Goal: Task Accomplishment & Management: Use online tool/utility

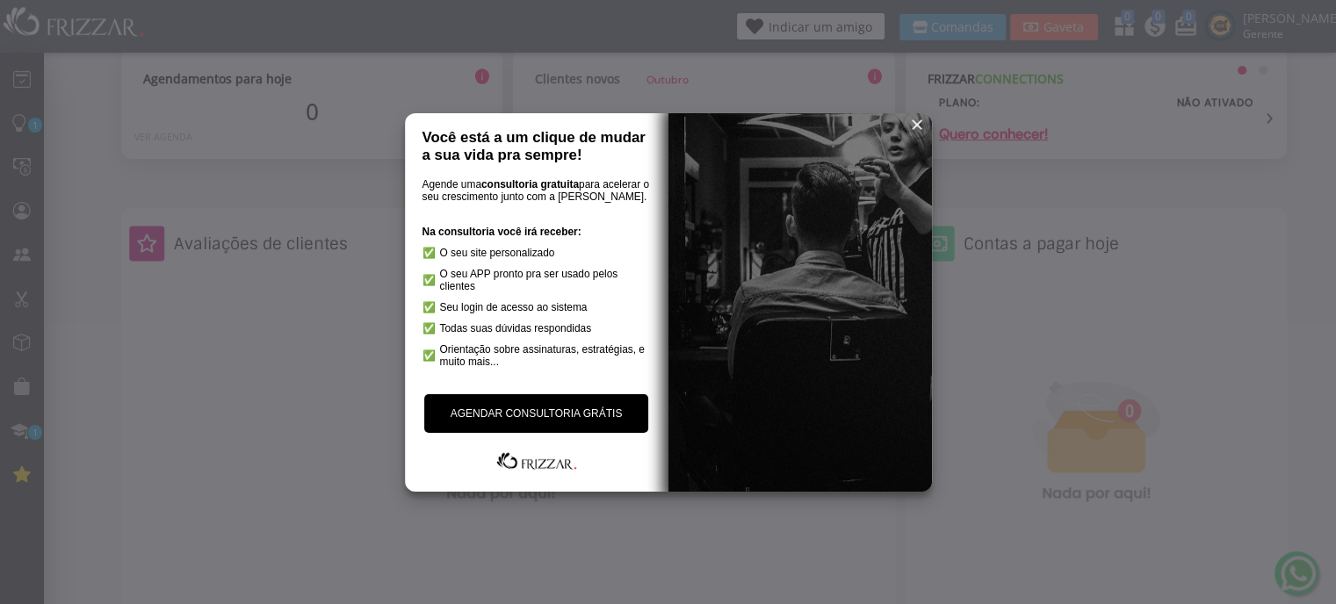
scroll to position [351, 0]
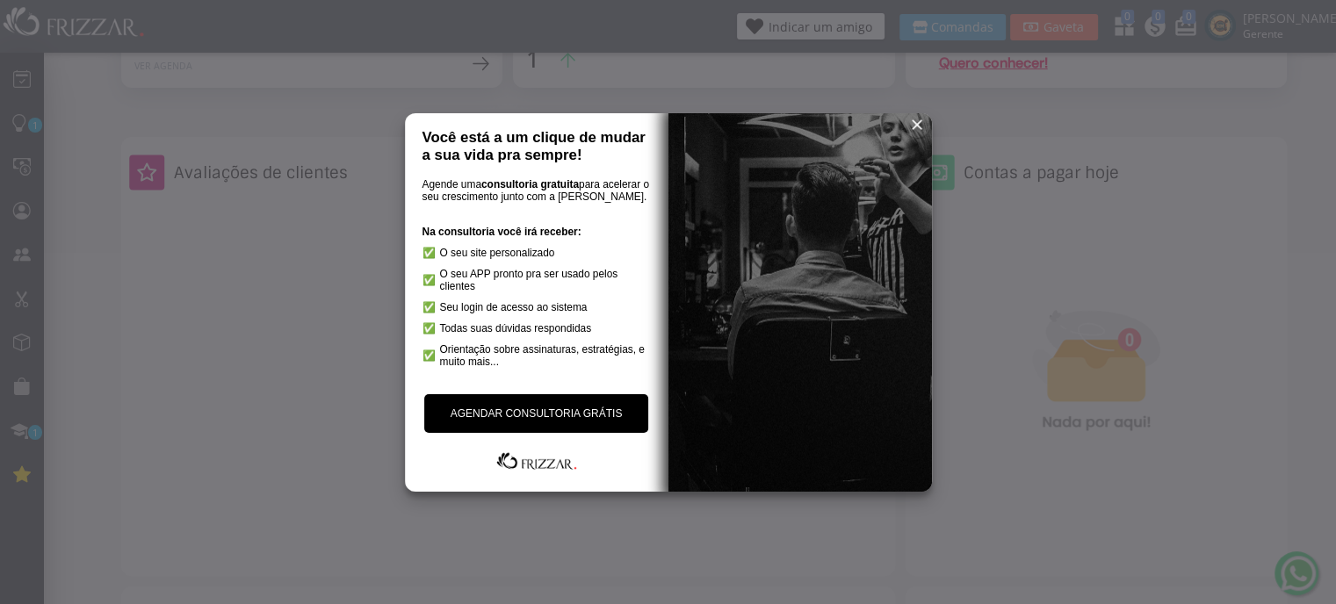
click at [553, 416] on link "AGENDAR CONSULTORIA GRÁTIS" at bounding box center [536, 413] width 225 height 39
click at [915, 119] on span "reset" at bounding box center [917, 125] width 18 height 18
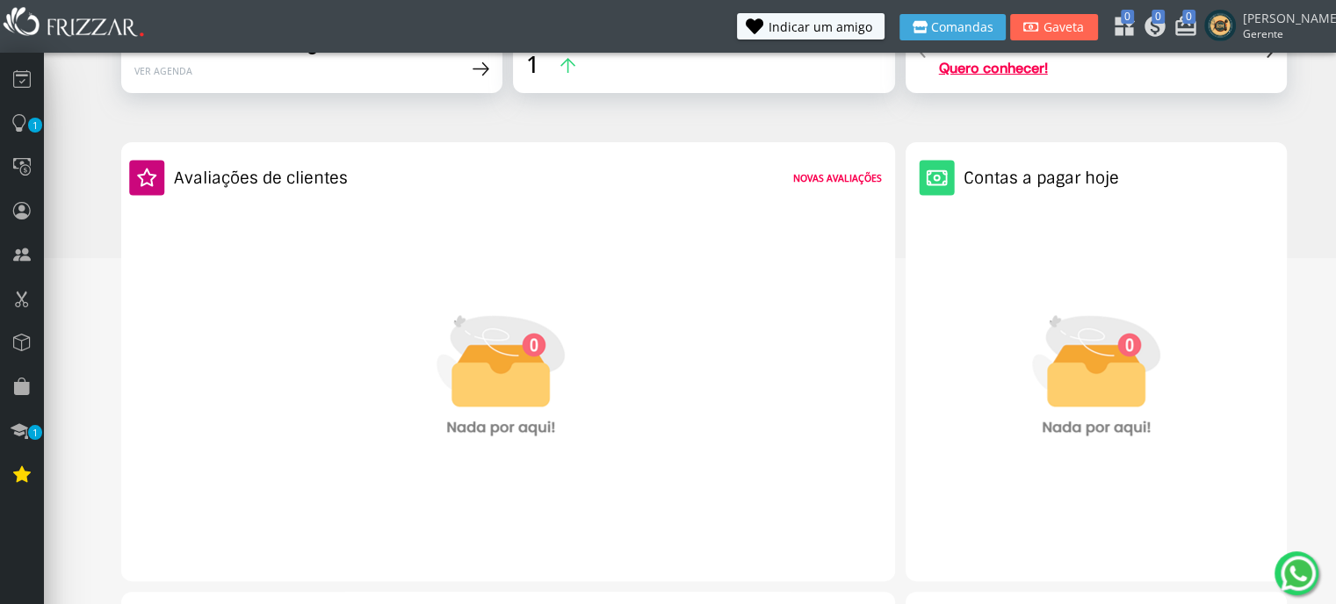
scroll to position [0, 0]
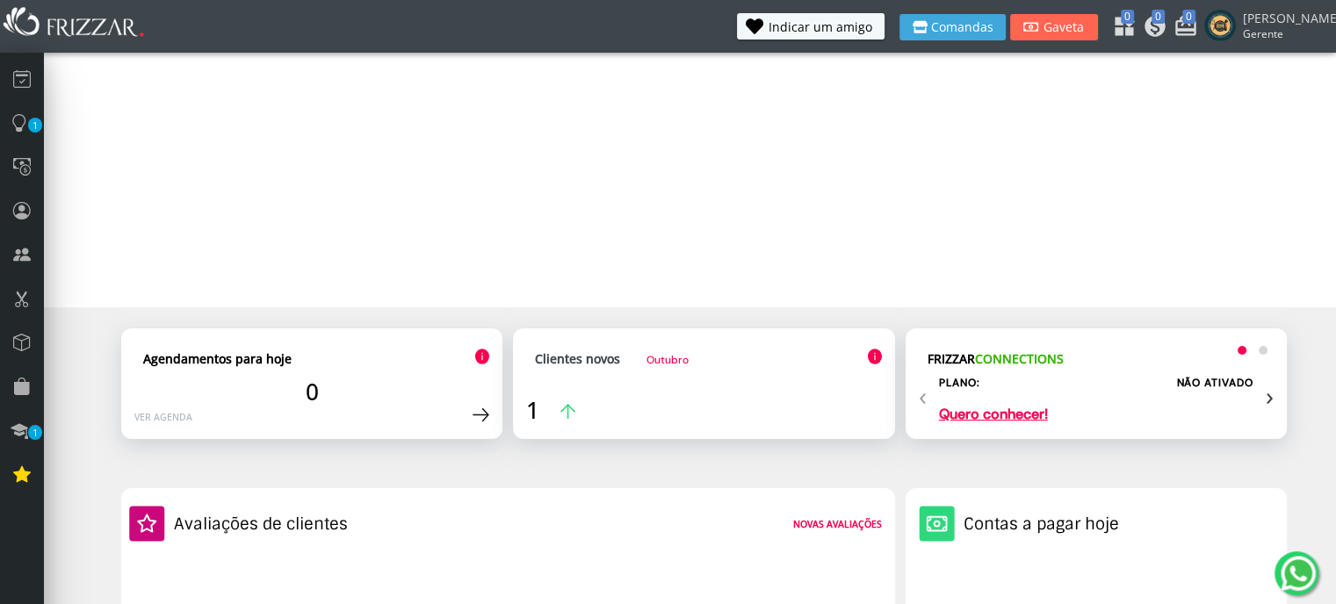
click at [460, 375] on div "Agendamentos para hoje" at bounding box center [311, 359] width 355 height 34
click at [633, 365] on link "Clientes novos Outubro" at bounding box center [612, 359] width 154 height 17
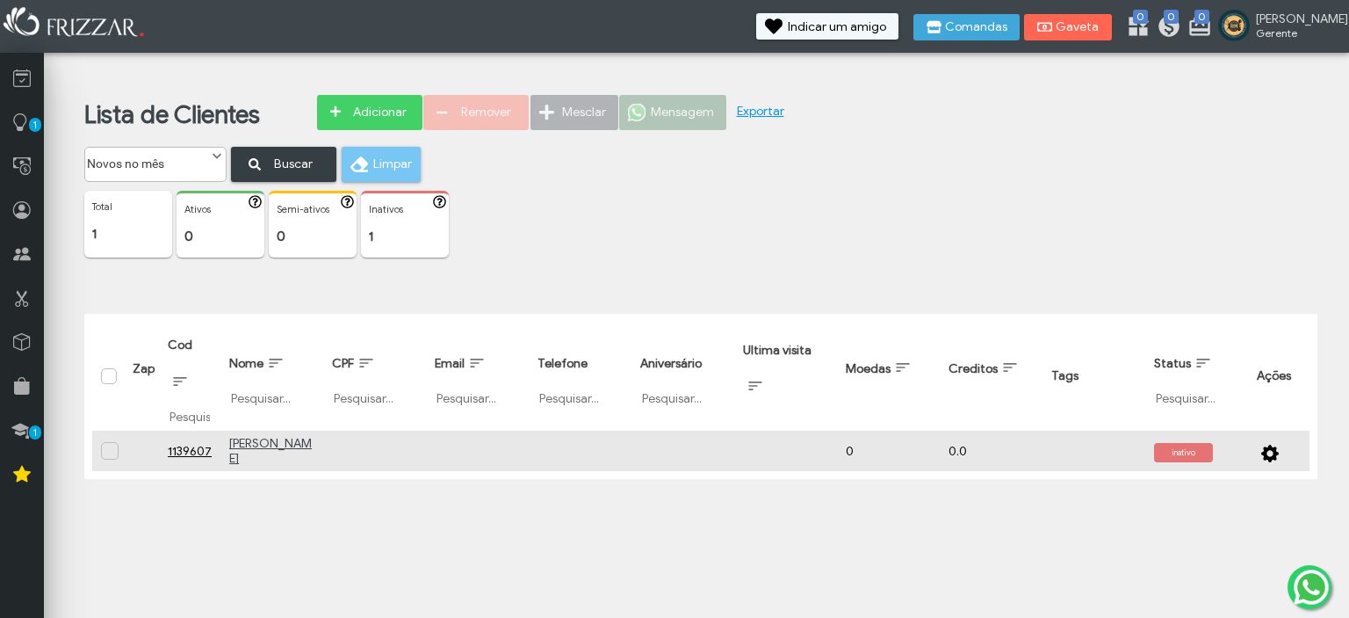
click at [261, 452] on u "[PERSON_NAME]" at bounding box center [270, 451] width 83 height 30
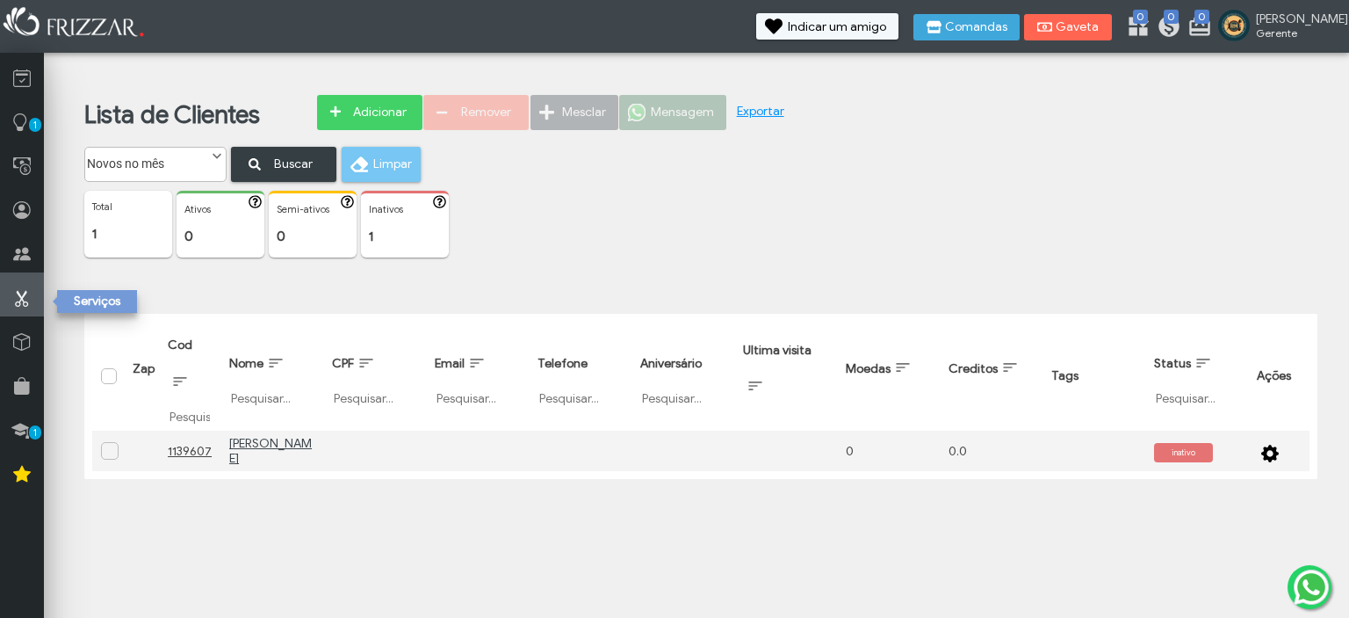
click at [22, 304] on icon at bounding box center [22, 298] width 18 height 22
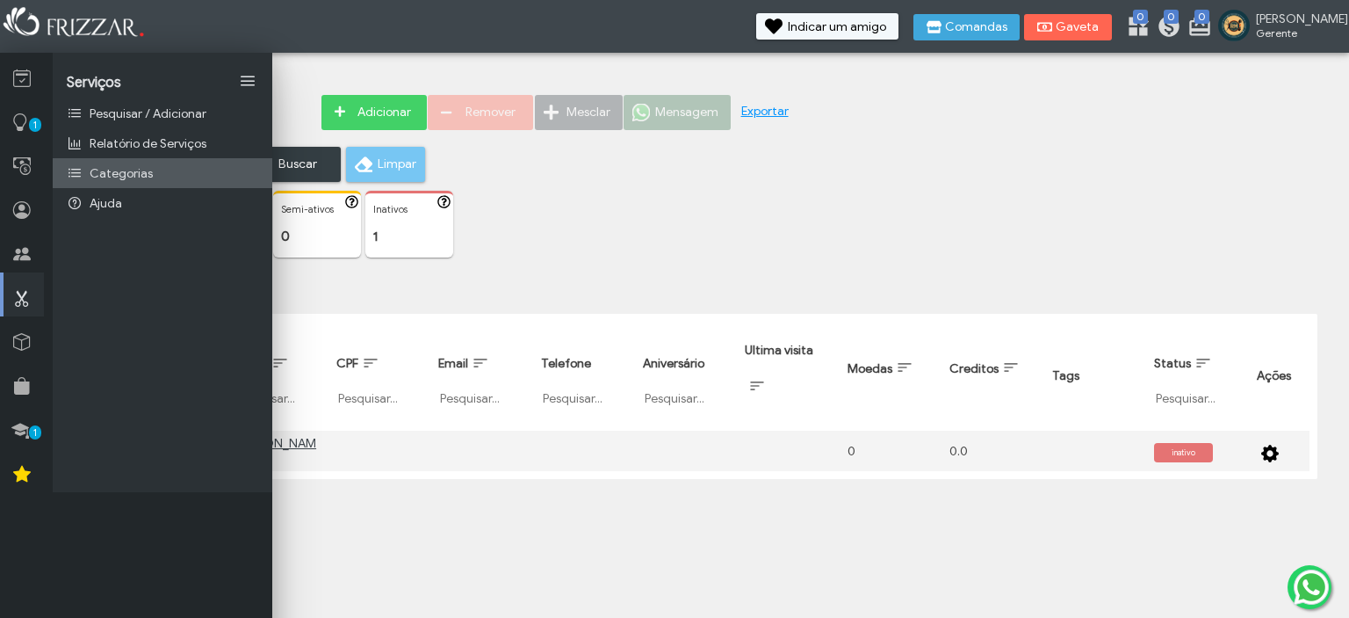
click at [195, 180] on link "Categorias" at bounding box center [163, 173] width 220 height 30
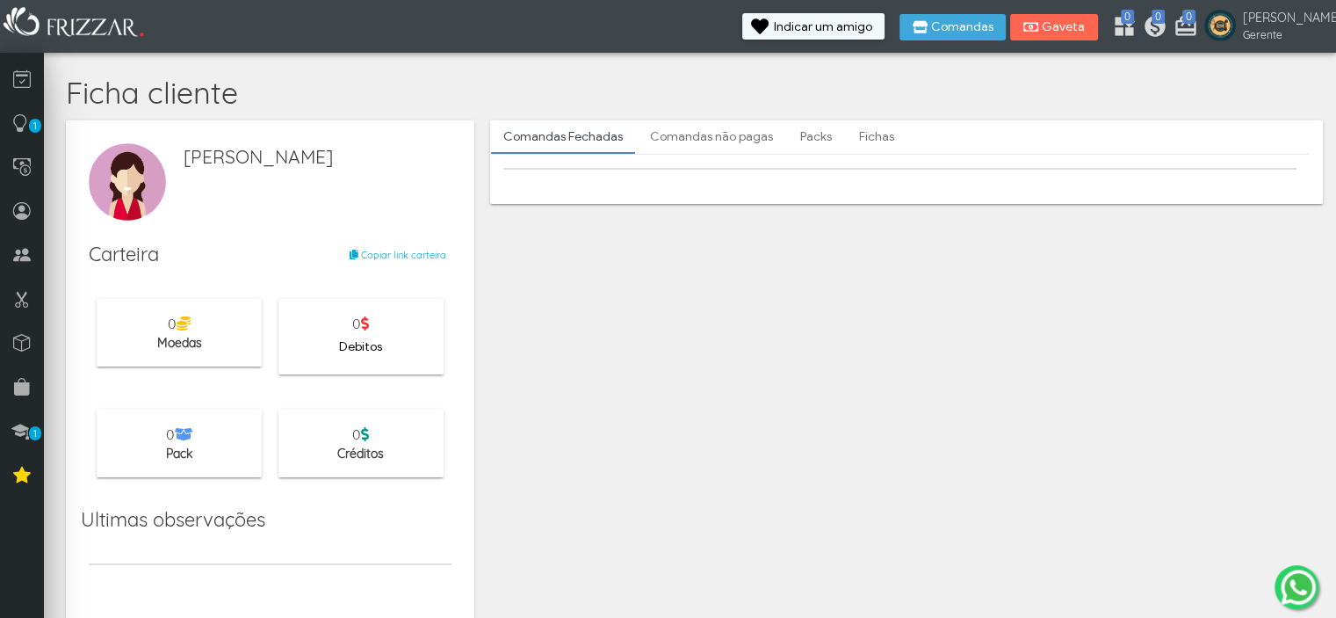
click at [699, 140] on link "Comandas não pagas" at bounding box center [712, 137] width 148 height 30
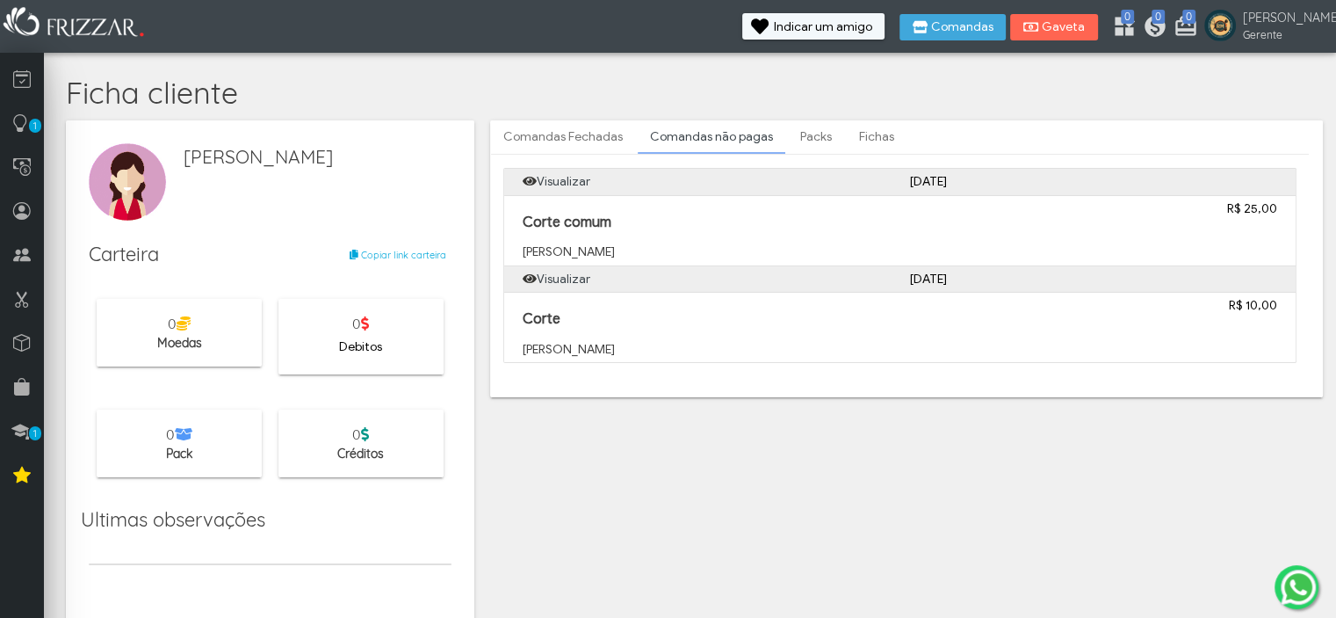
click at [547, 342] on p "[PERSON_NAME]" at bounding box center [803, 350] width 560 height 18
click at [22, 463] on icon at bounding box center [22, 474] width 18 height 22
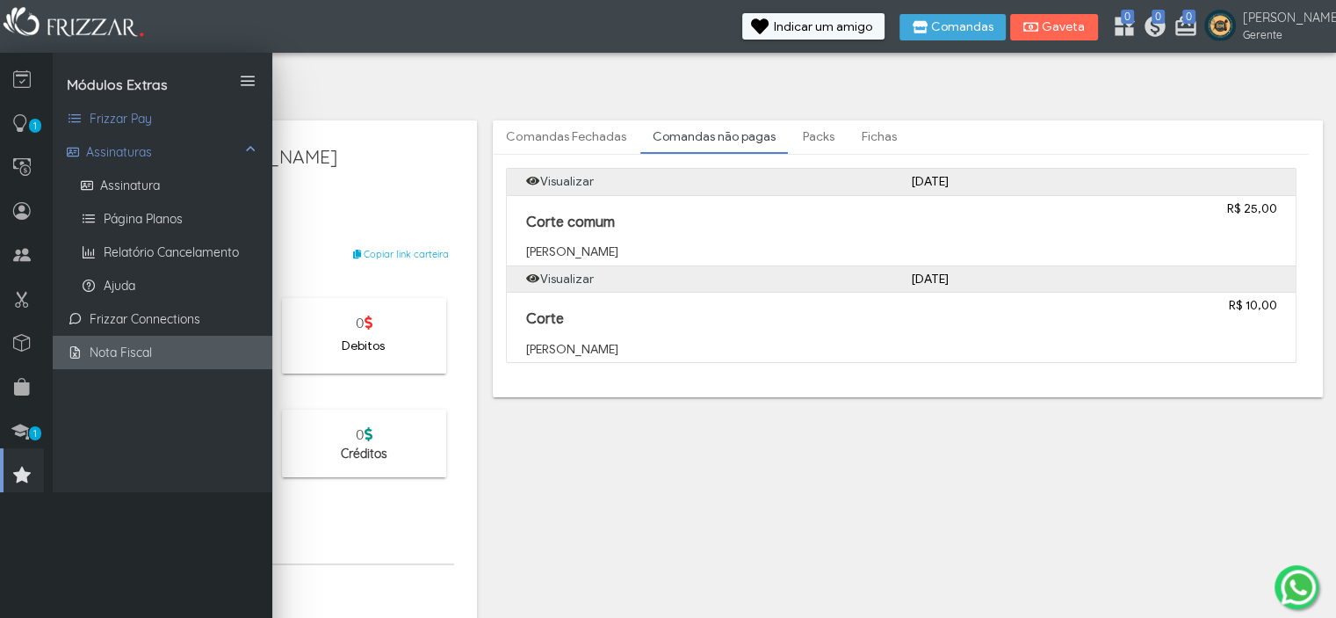
click at [121, 362] on span "Nota Fiscal" at bounding box center [121, 352] width 62 height 18
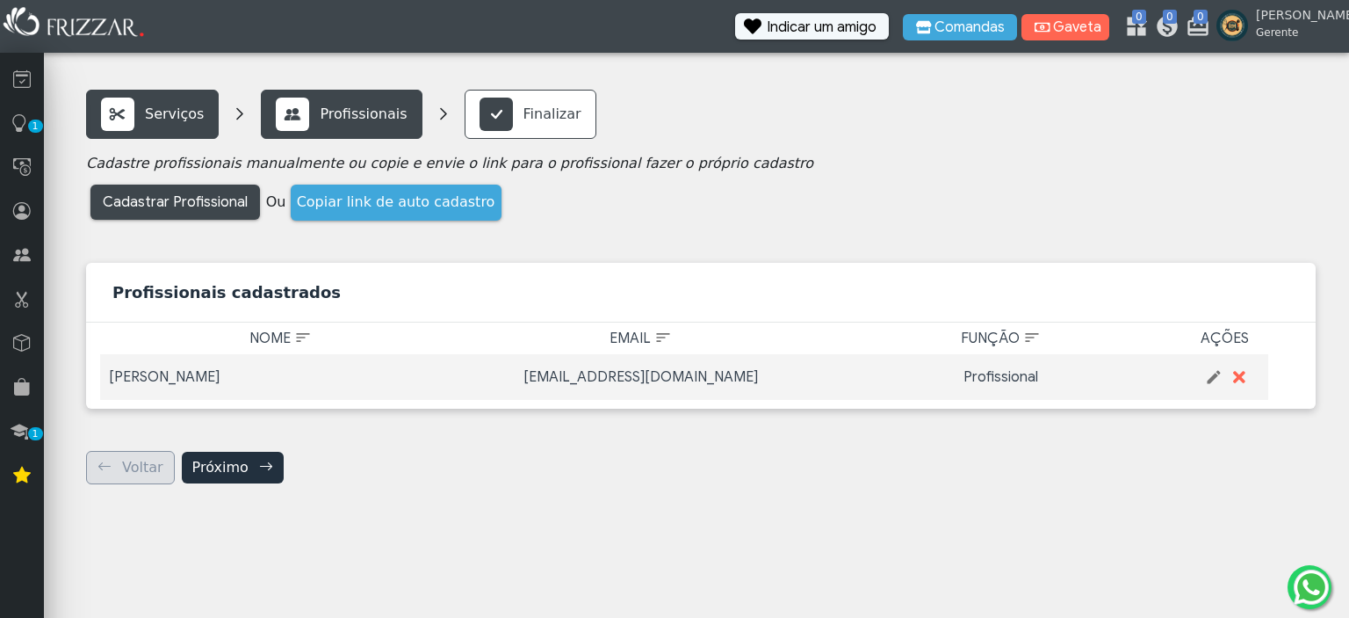
click at [418, 204] on span "Copiar link de auto cadastro" at bounding box center [396, 201] width 199 height 17
